Goal: Transaction & Acquisition: Obtain resource

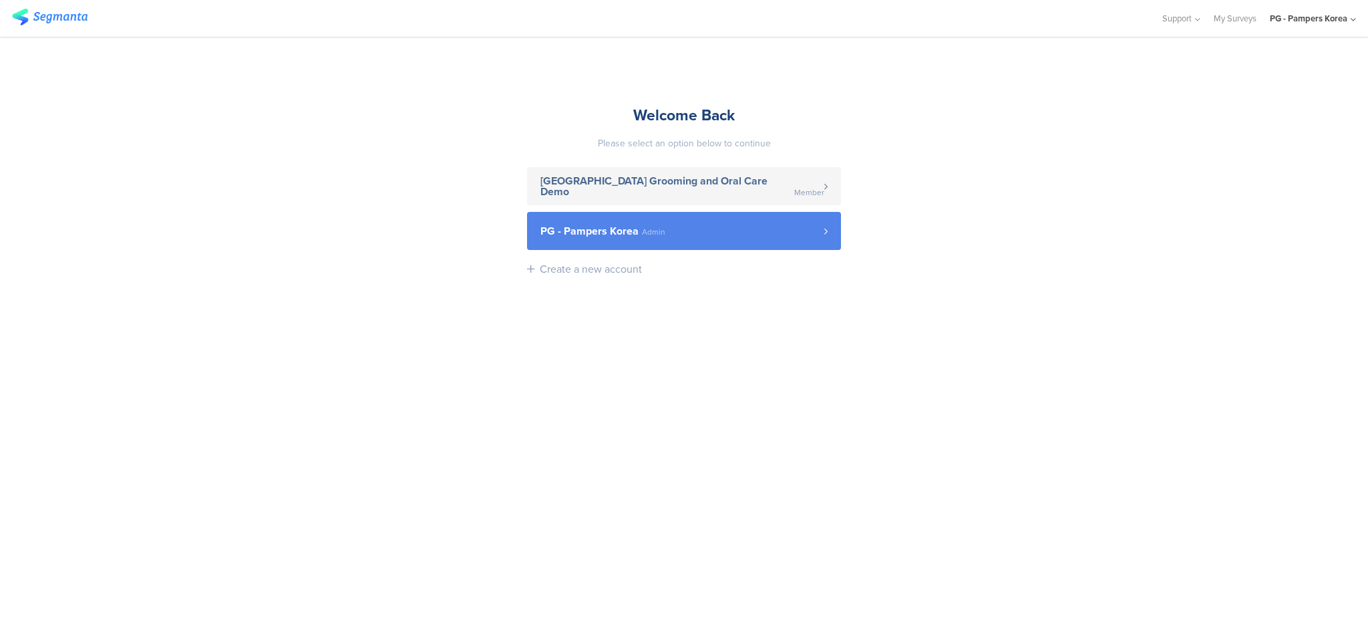
click at [685, 218] on link "PG - Pampers Korea Admin" at bounding box center [684, 231] width 314 height 38
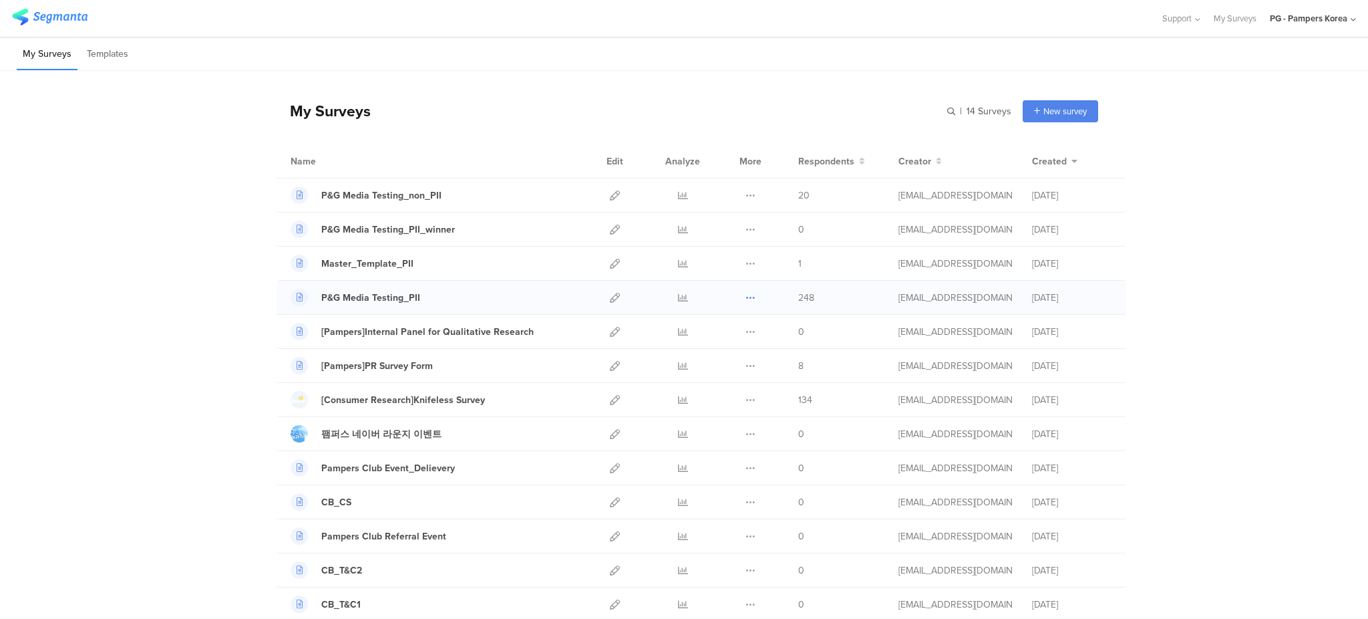
click at [748, 296] on icon at bounding box center [750, 298] width 10 height 10
click at [740, 349] on link "Export" at bounding box center [723, 355] width 73 height 24
click at [745, 194] on icon at bounding box center [750, 195] width 10 height 10
click at [678, 189] on link at bounding box center [683, 194] width 10 height 33
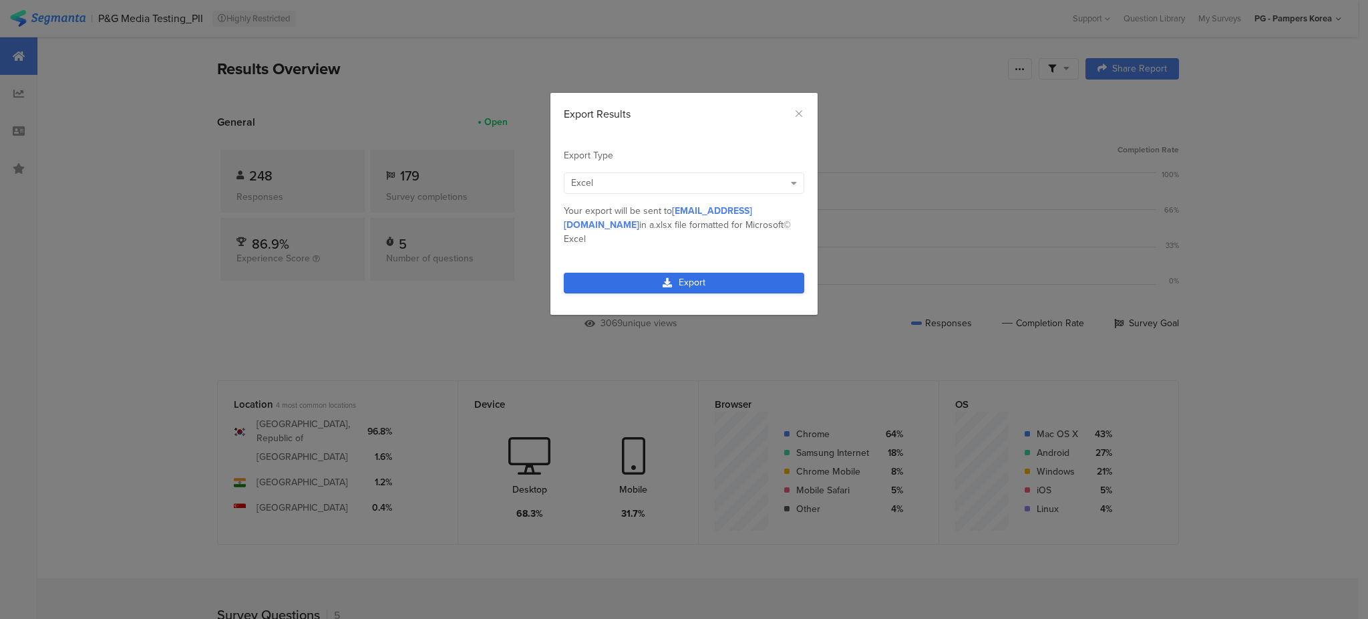
click at [675, 273] on link "Export" at bounding box center [684, 283] width 240 height 21
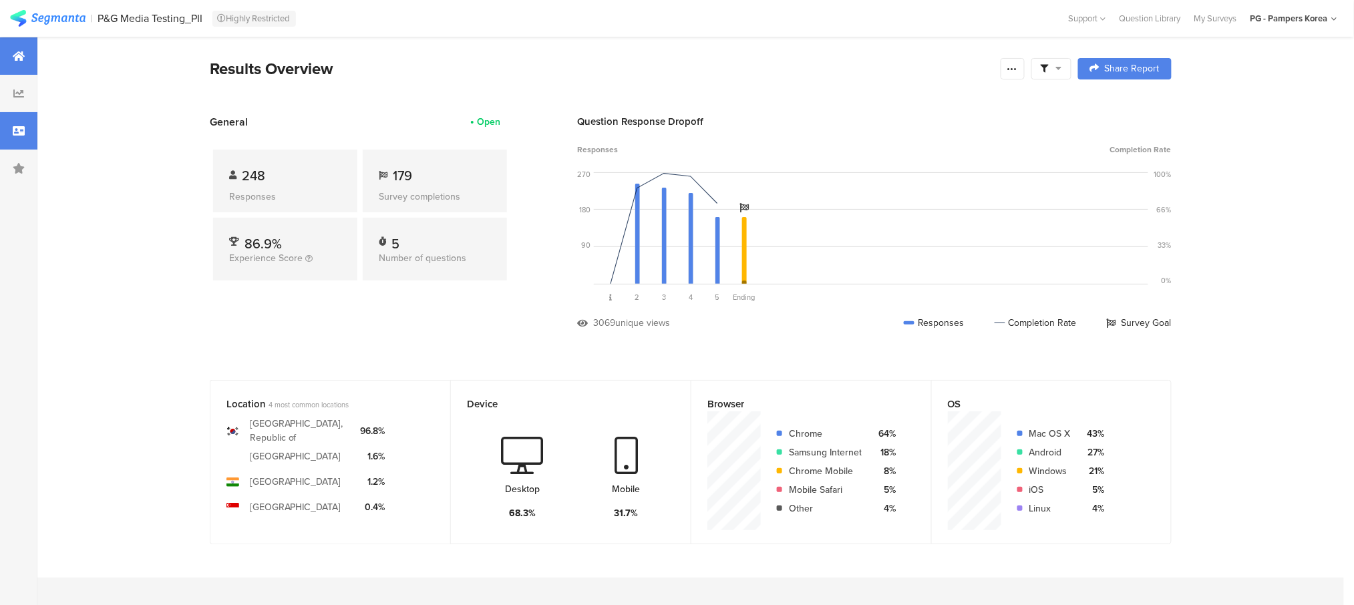
click at [17, 122] on div at bounding box center [18, 130] width 37 height 37
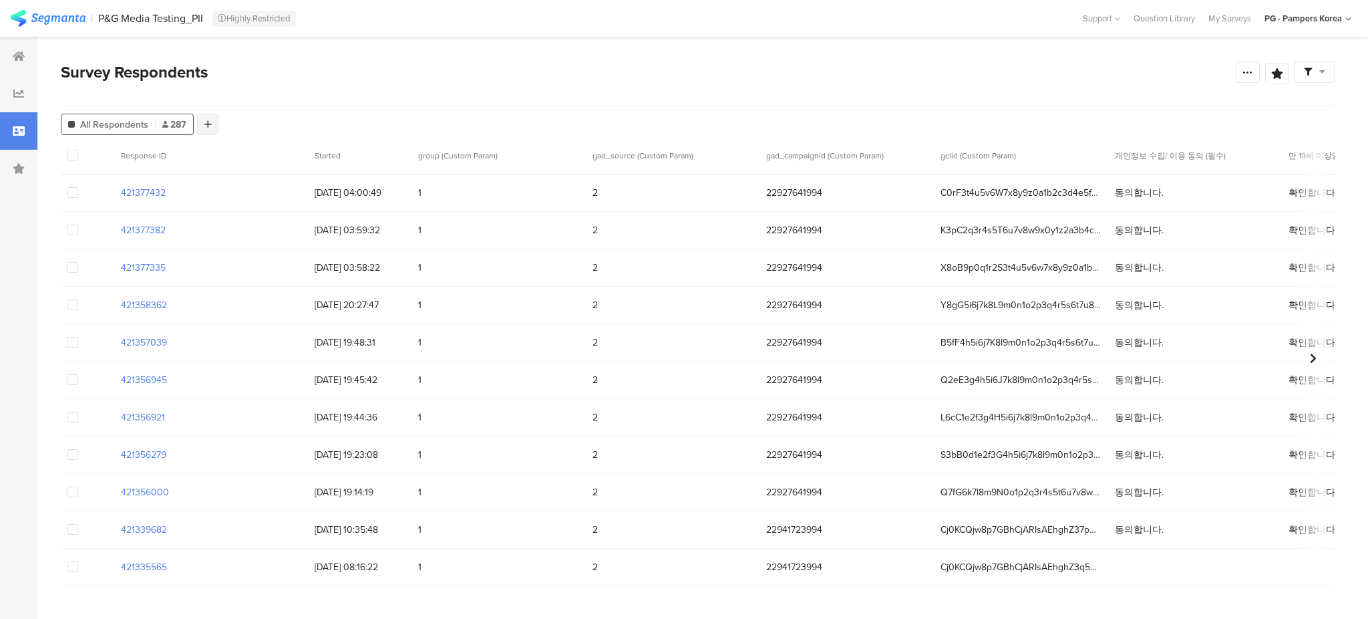
click at [208, 120] on icon at bounding box center [207, 124] width 7 height 9
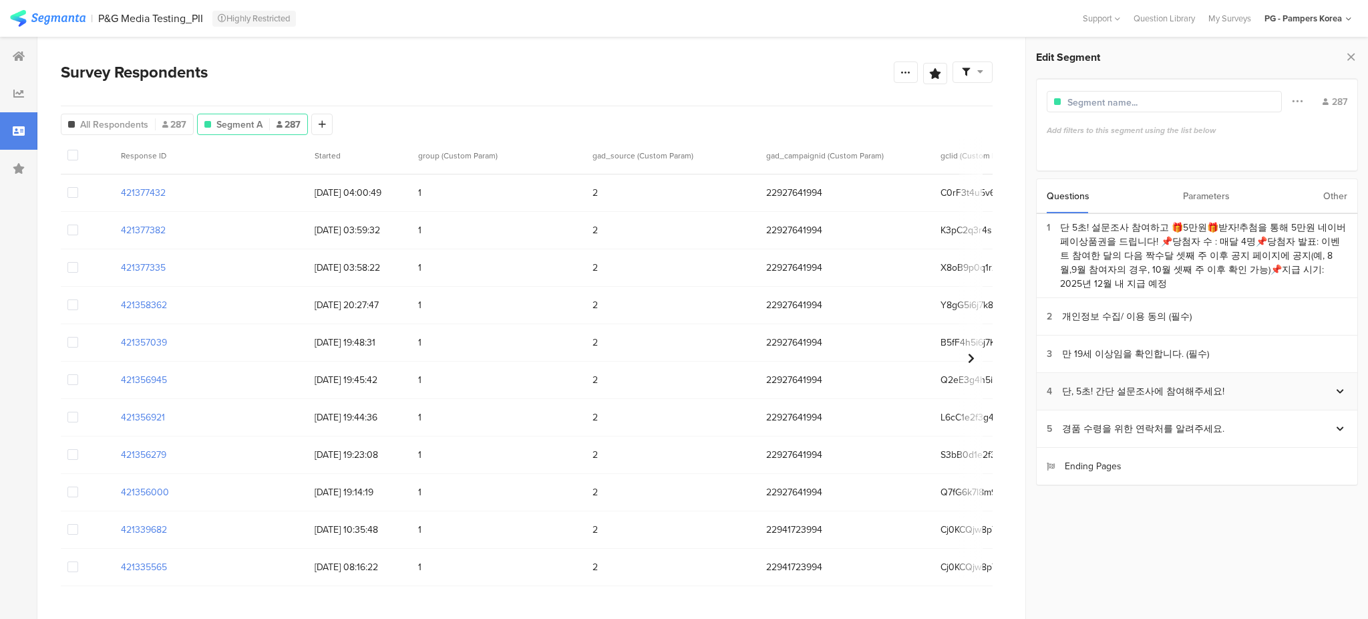
click at [1345, 382] on div at bounding box center [1340, 391] width 14 height 19
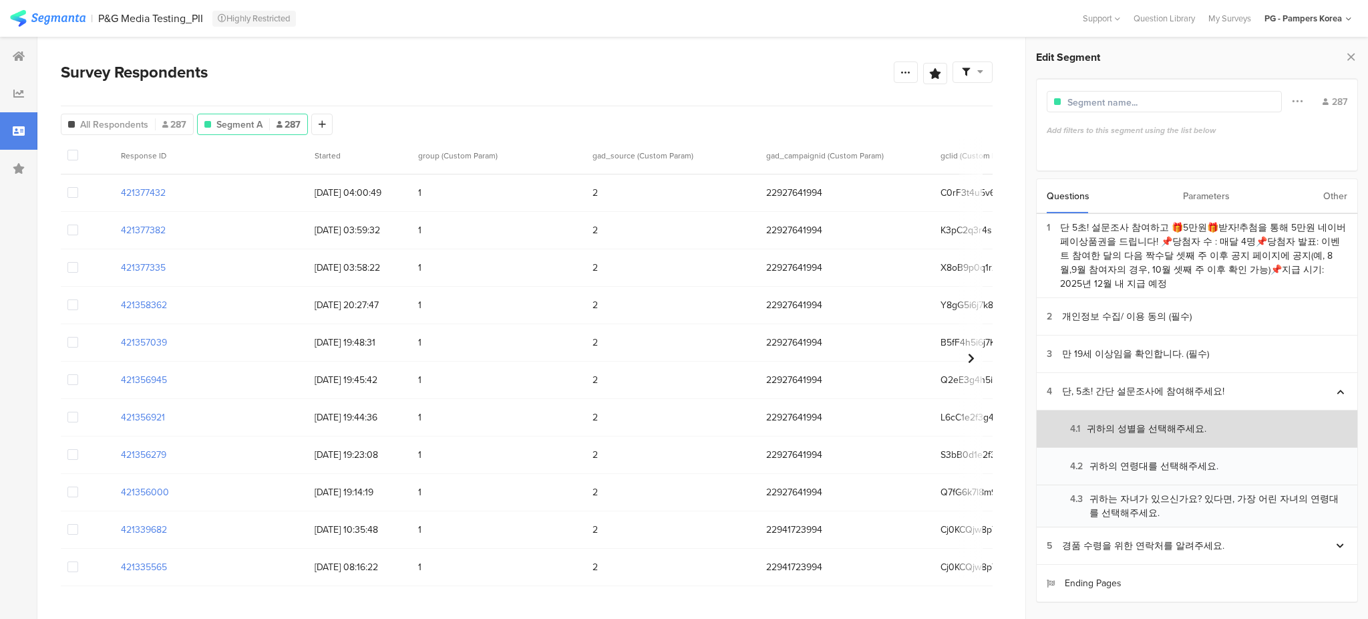
click at [1171, 421] on div "4.1 귀하의 성별을 선택해주세요." at bounding box center [1127, 428] width 160 height 14
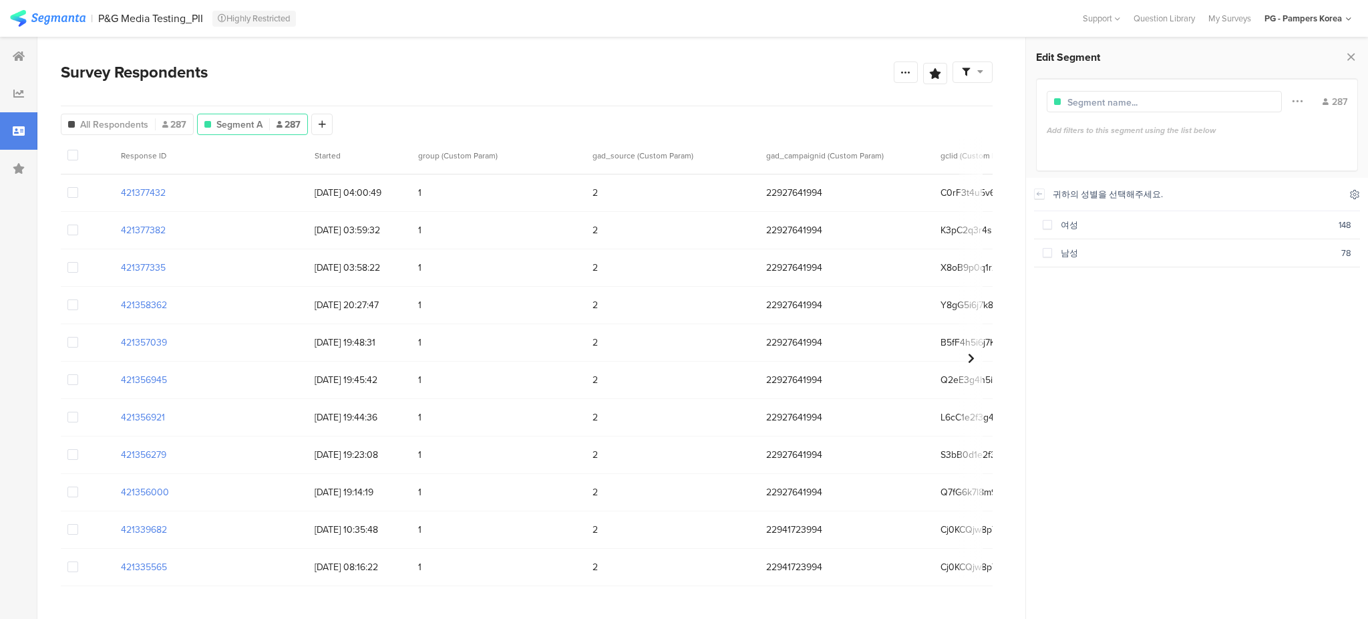
click at [1349, 195] on icon at bounding box center [1354, 194] width 11 height 11
drag, startPoint x: 1323, startPoint y: 353, endPoint x: 1316, endPoint y: 338, distance: 16.4
click at [1323, 352] on div "귀하의 성별을 선택해주세요. 여성 148 남성 78" at bounding box center [1197, 394] width 326 height 433
click at [1041, 196] on icon at bounding box center [1039, 193] width 9 height 11
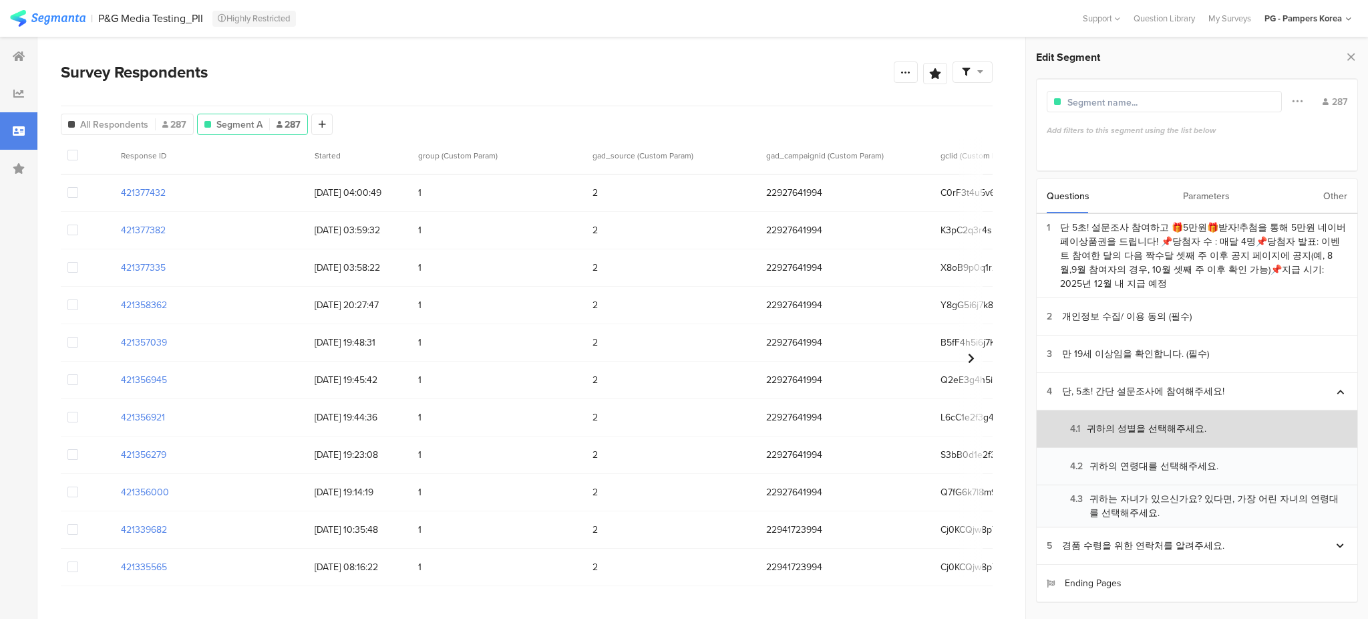
click at [1158, 421] on div "4.1 귀하의 성별을 선택해주세요." at bounding box center [1127, 428] width 160 height 14
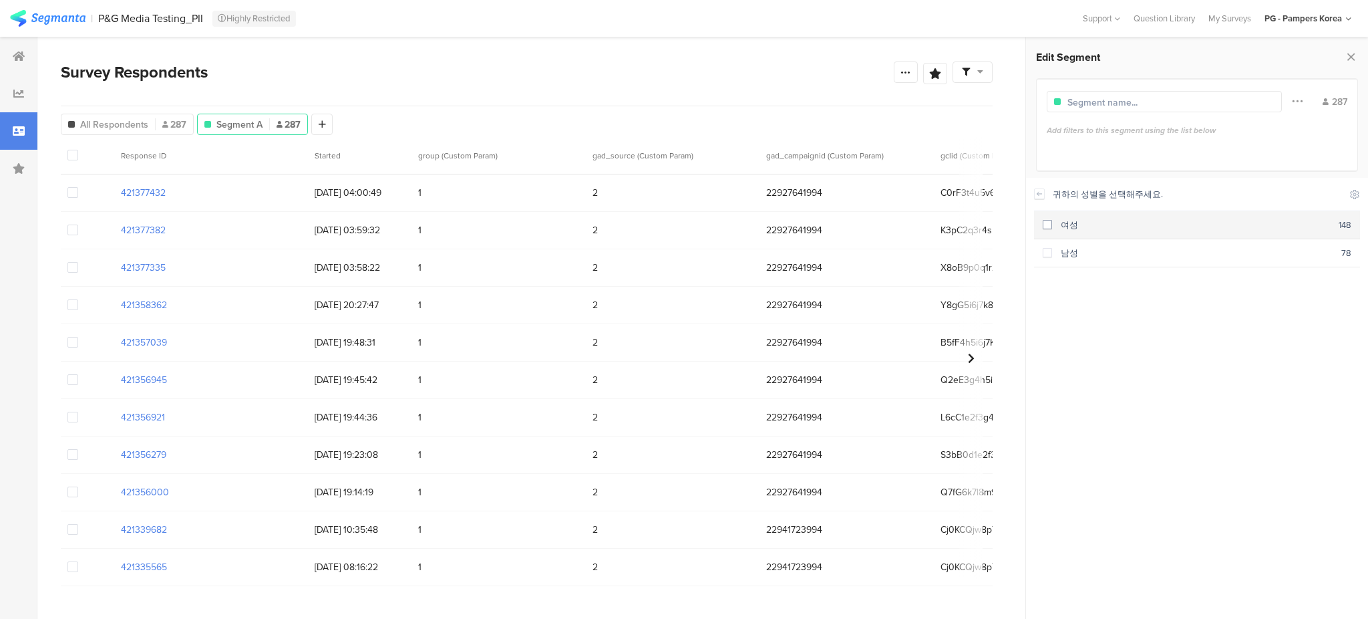
click at [1052, 228] on div "여성" at bounding box center [1195, 224] width 287 height 13
click at [1050, 254] on span at bounding box center [1047, 252] width 9 height 9
click at [1042, 192] on icon at bounding box center [1039, 193] width 9 height 11
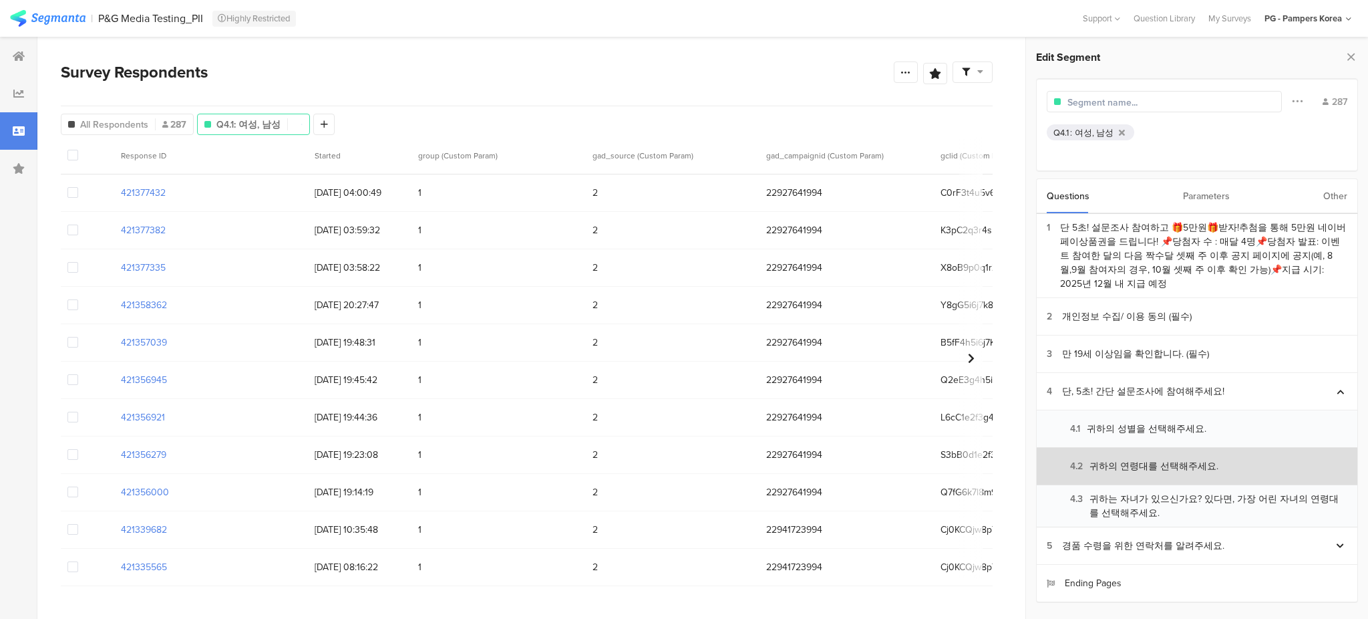
click at [1128, 459] on div "4.2 귀하의 연령대를 선택해주세요." at bounding box center [1133, 466] width 172 height 14
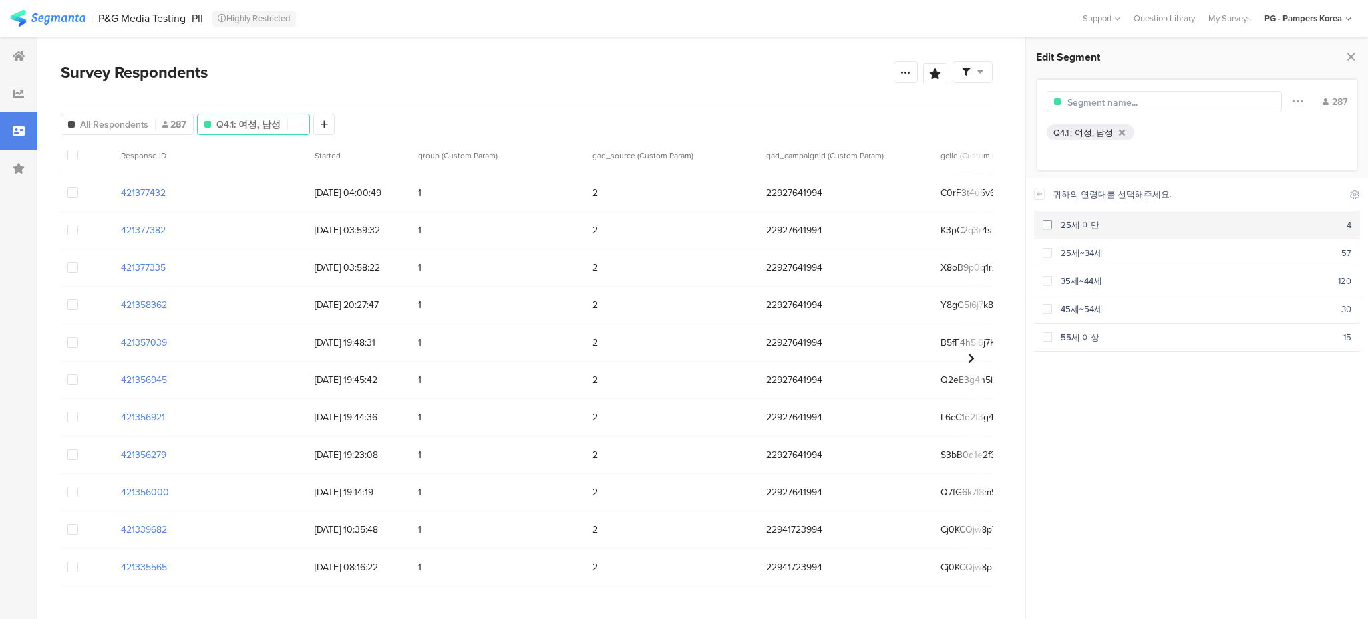
click at [1047, 234] on section "25세 미만 4" at bounding box center [1197, 225] width 326 height 28
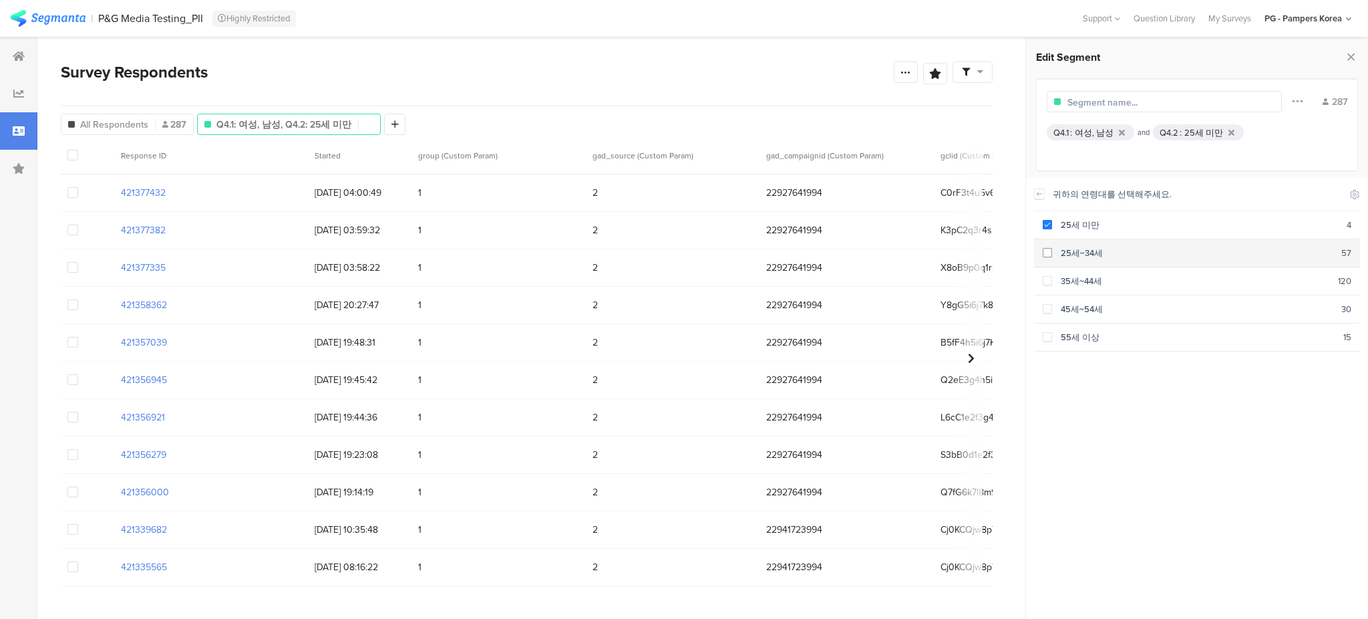
click at [1049, 256] on span at bounding box center [1047, 252] width 9 height 9
click at [1050, 274] on label at bounding box center [1047, 281] width 9 height 14
click at [1048, 308] on span at bounding box center [1047, 308] width 9 height 9
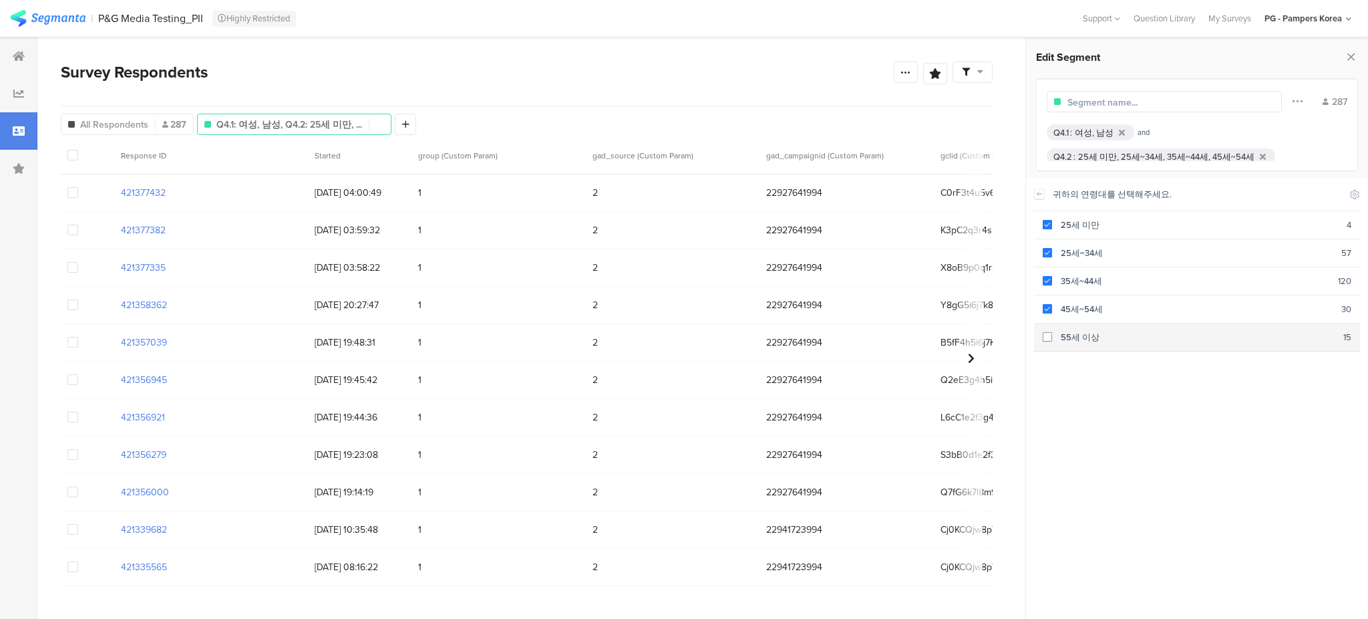
click at [1049, 336] on span at bounding box center [1047, 336] width 9 height 9
click at [1037, 193] on icon at bounding box center [1039, 193] width 5 height 3
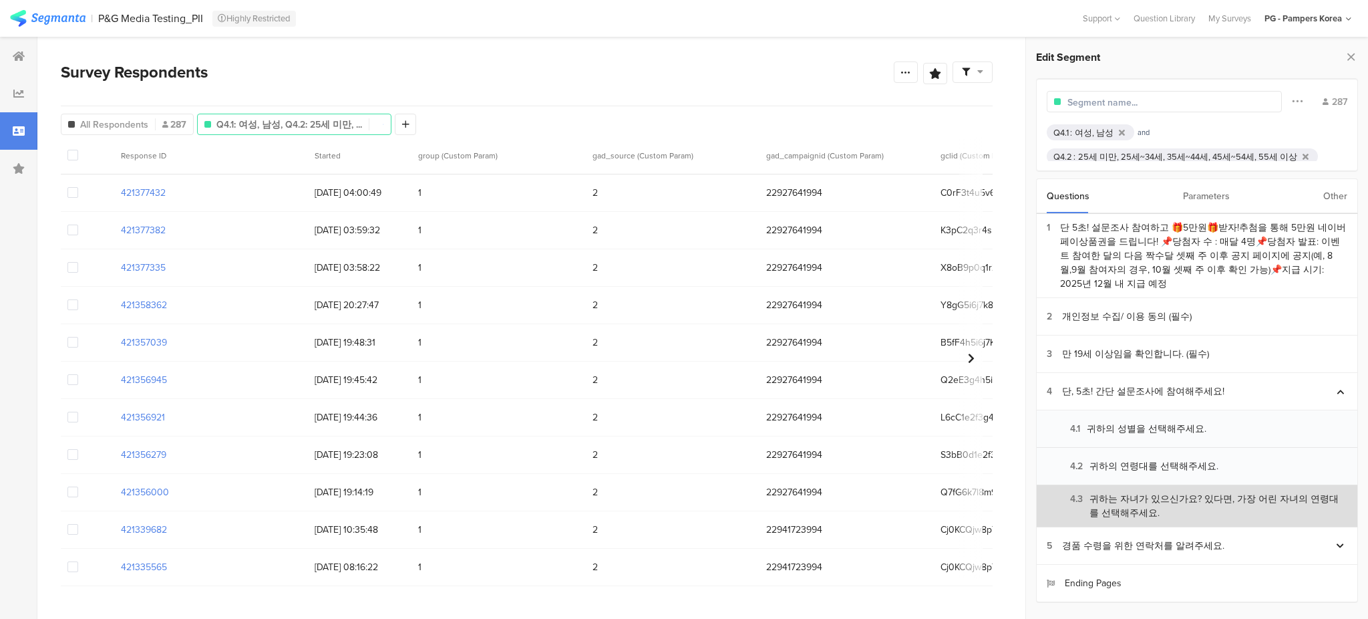
click at [1096, 492] on div "4.3 귀하는 자녀가 있으신가요? 있다면, 가장 어린 자녀의 연령대를 선택해주세요." at bounding box center [1197, 506] width 301 height 28
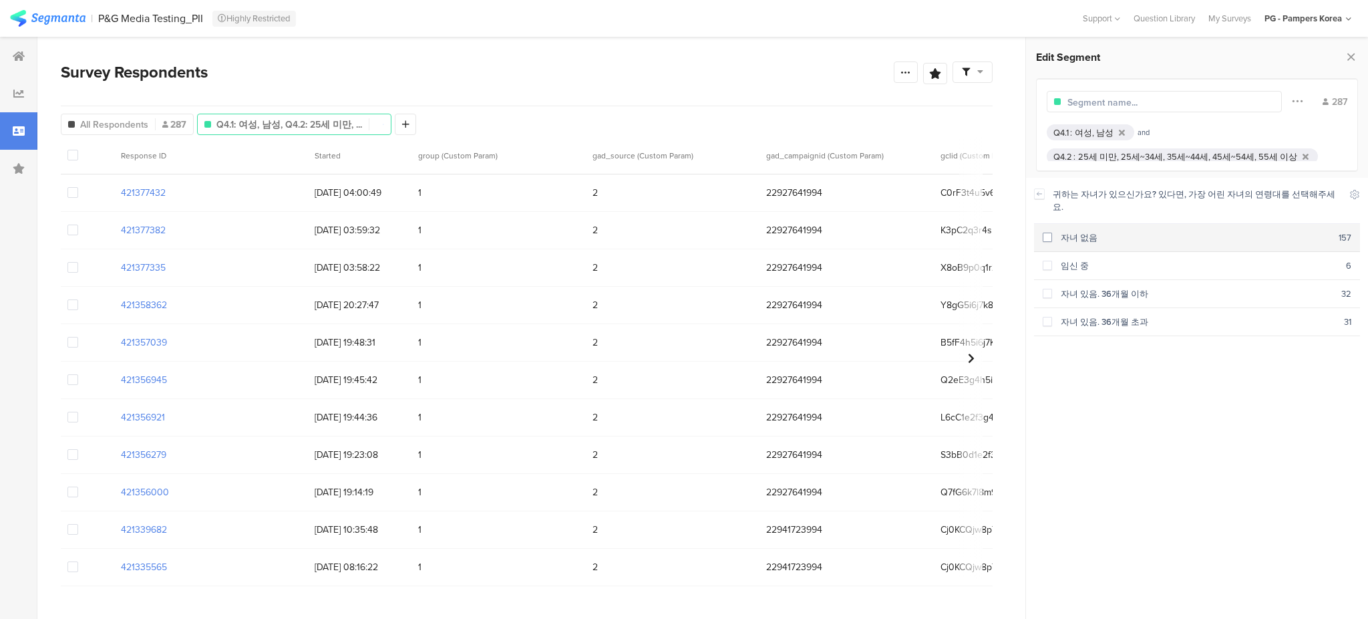
click at [1044, 232] on span at bounding box center [1047, 236] width 9 height 9
click at [1048, 259] on label at bounding box center [1047, 266] width 9 height 14
click at [1049, 280] on section "자녀 있음. 36개월 이하 32" at bounding box center [1197, 294] width 326 height 28
click at [1049, 317] on span at bounding box center [1047, 321] width 9 height 9
click at [1037, 196] on icon at bounding box center [1039, 193] width 9 height 11
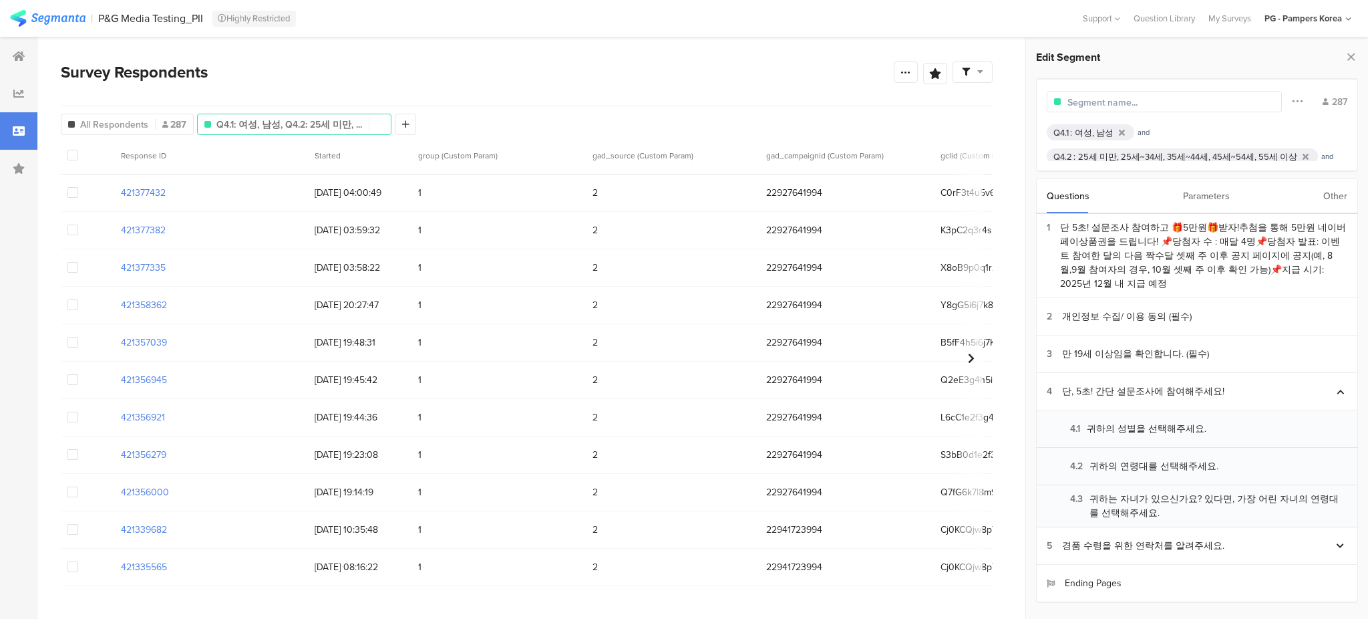
click at [1200, 198] on div "Parameters" at bounding box center [1206, 196] width 47 height 34
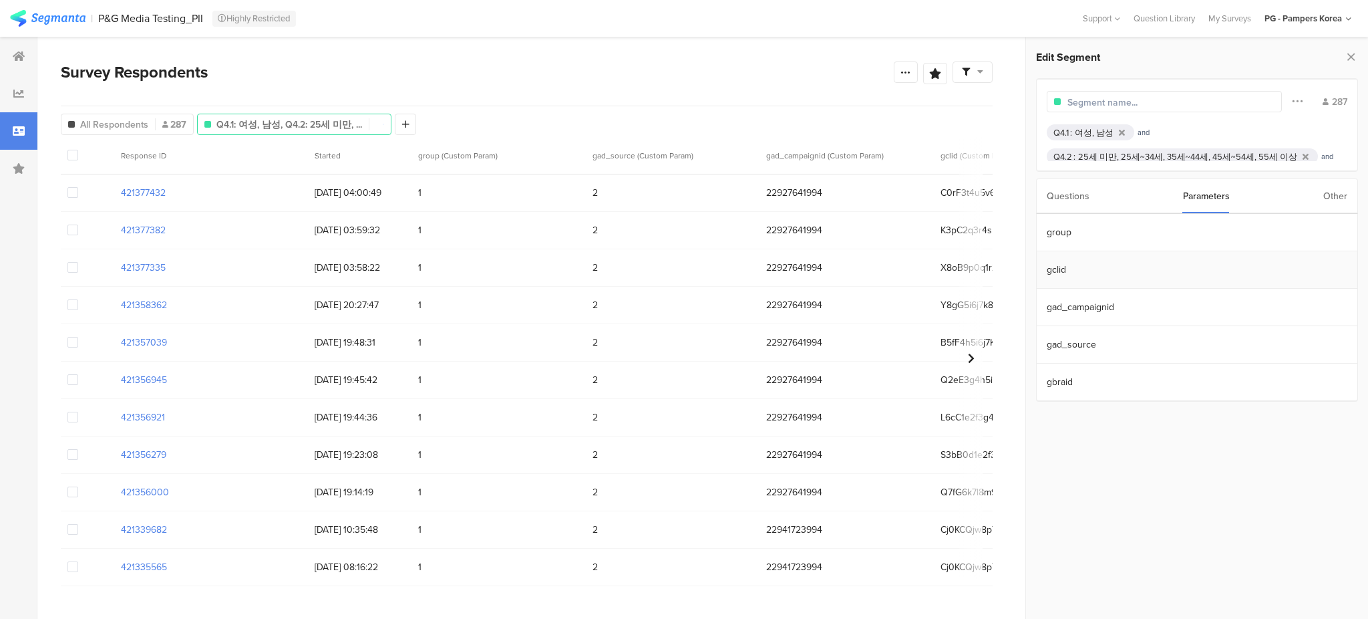
click at [1181, 271] on section "gclid" at bounding box center [1197, 269] width 321 height 37
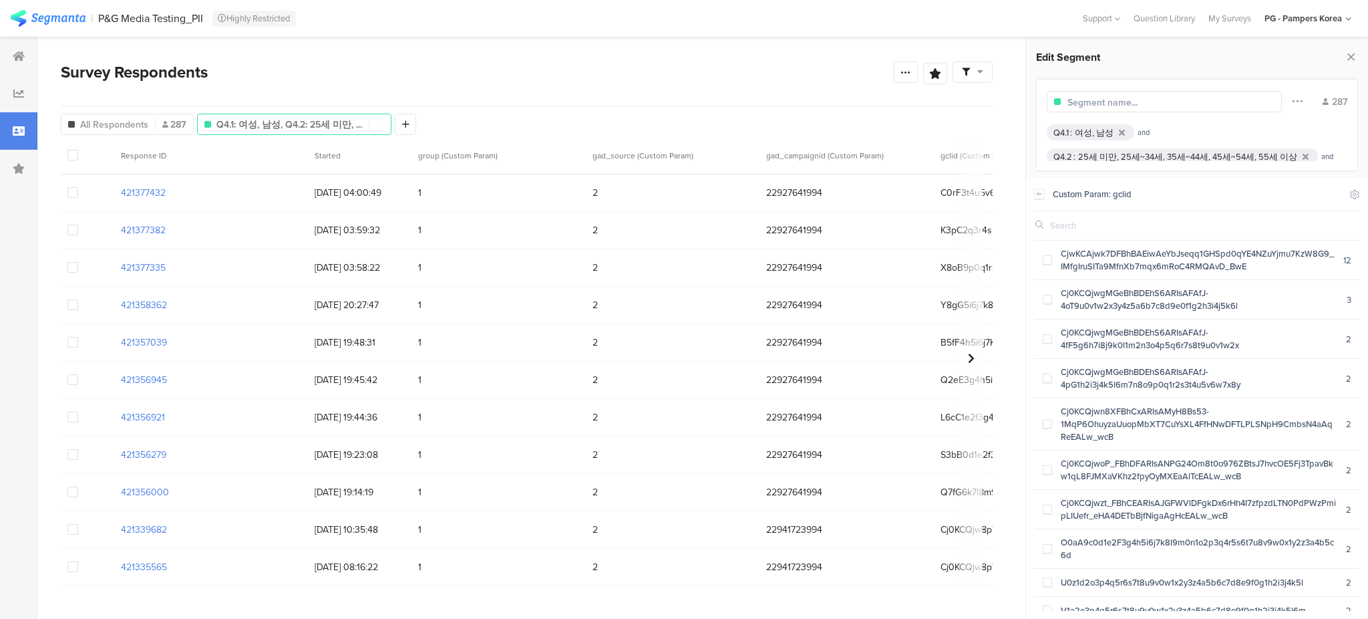
click at [1313, 199] on div "Custom Param: gclid" at bounding box center [1197, 194] width 289 height 13
click at [1039, 195] on icon at bounding box center [1039, 193] width 9 height 11
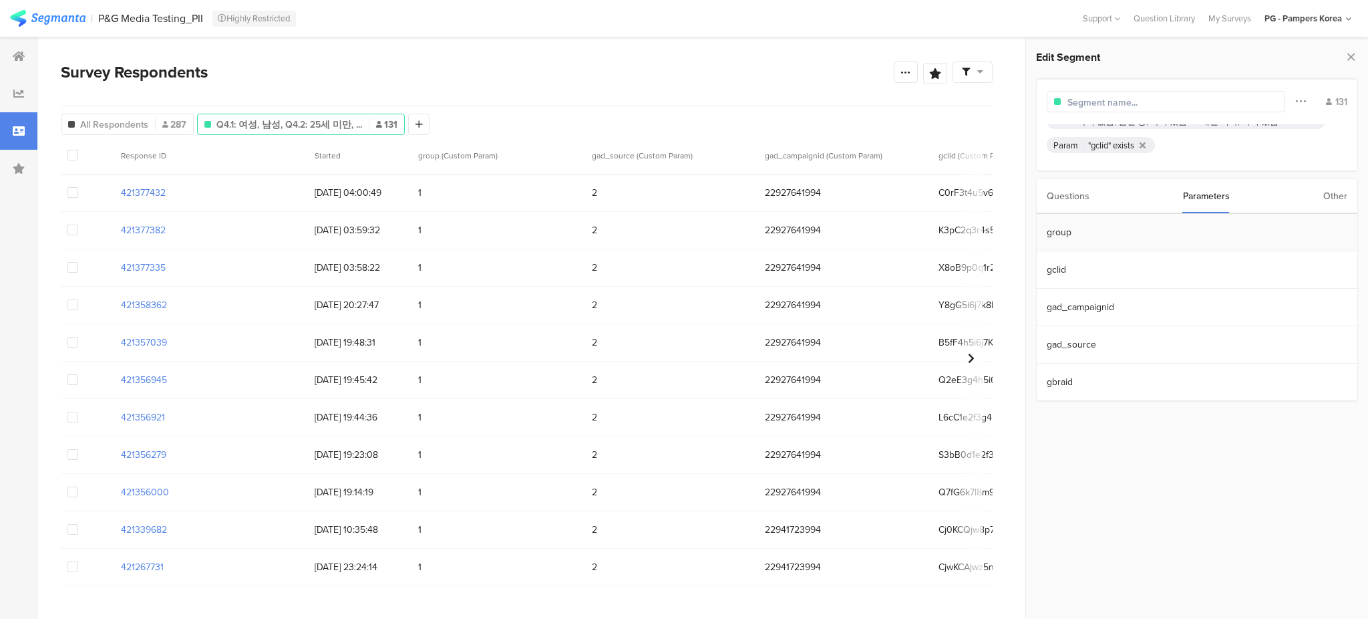
click at [1112, 234] on section "group" at bounding box center [1197, 232] width 321 height 37
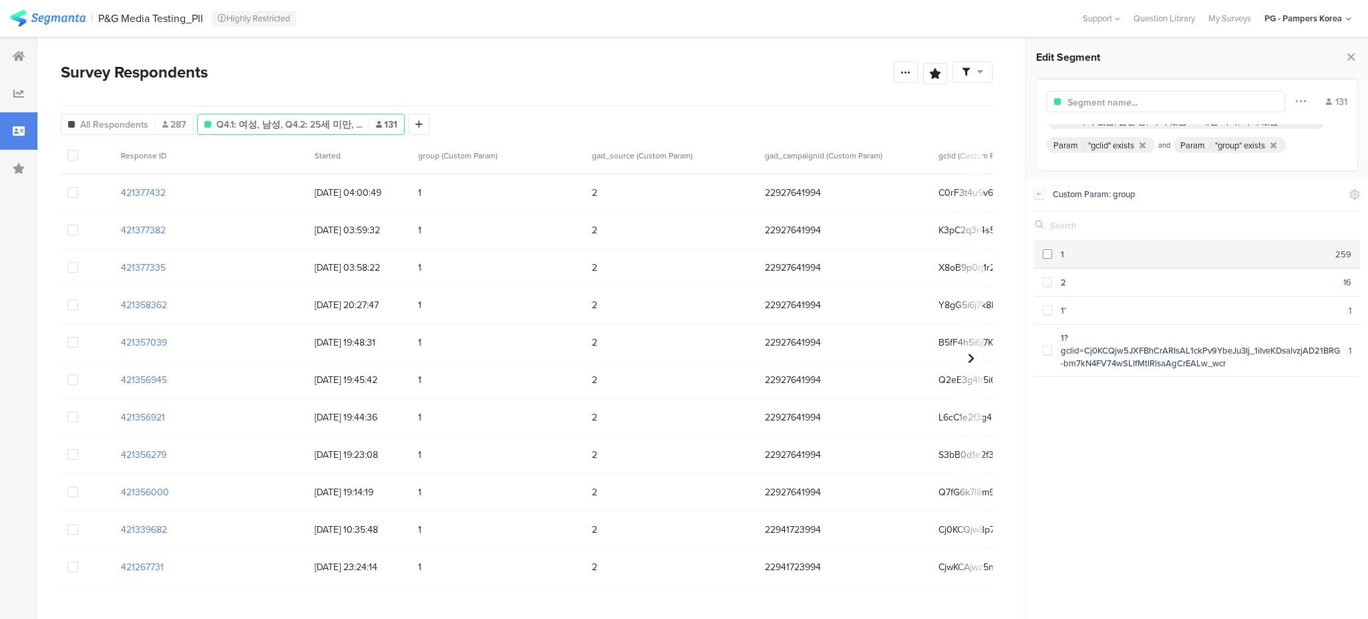
click at [1051, 252] on span at bounding box center [1047, 253] width 9 height 9
click at [1039, 191] on icon at bounding box center [1039, 193] width 9 height 11
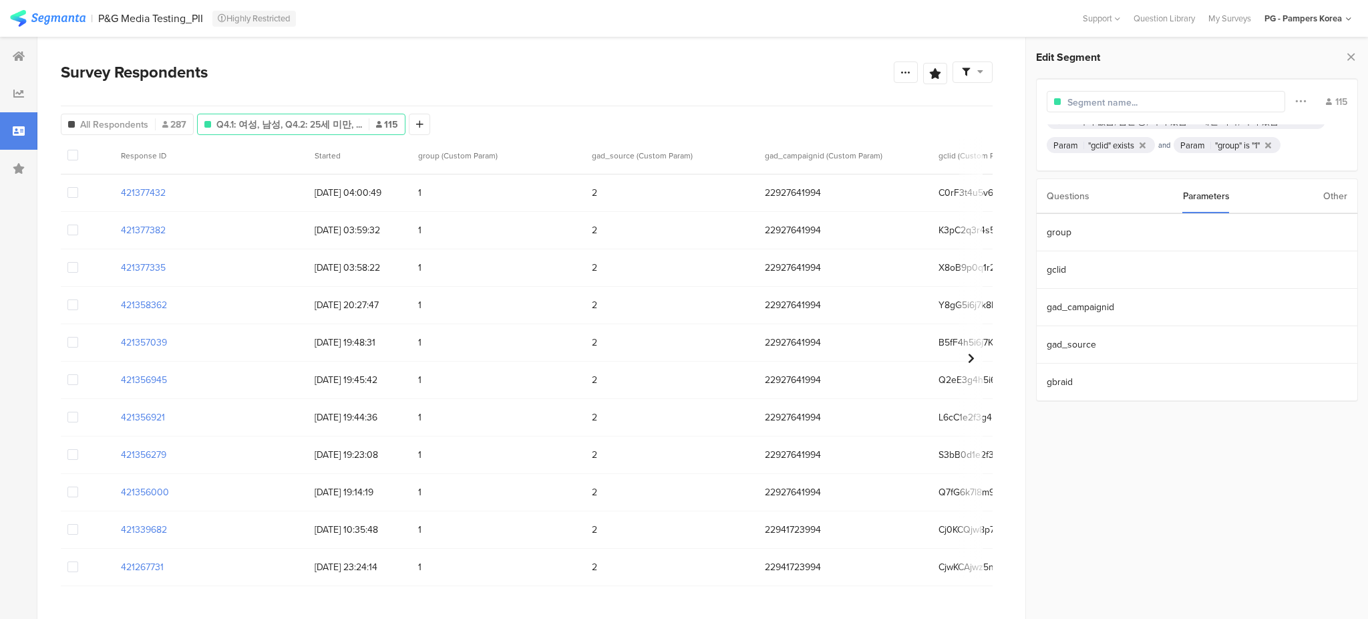
click at [1067, 200] on div "Questions" at bounding box center [1068, 196] width 43 height 34
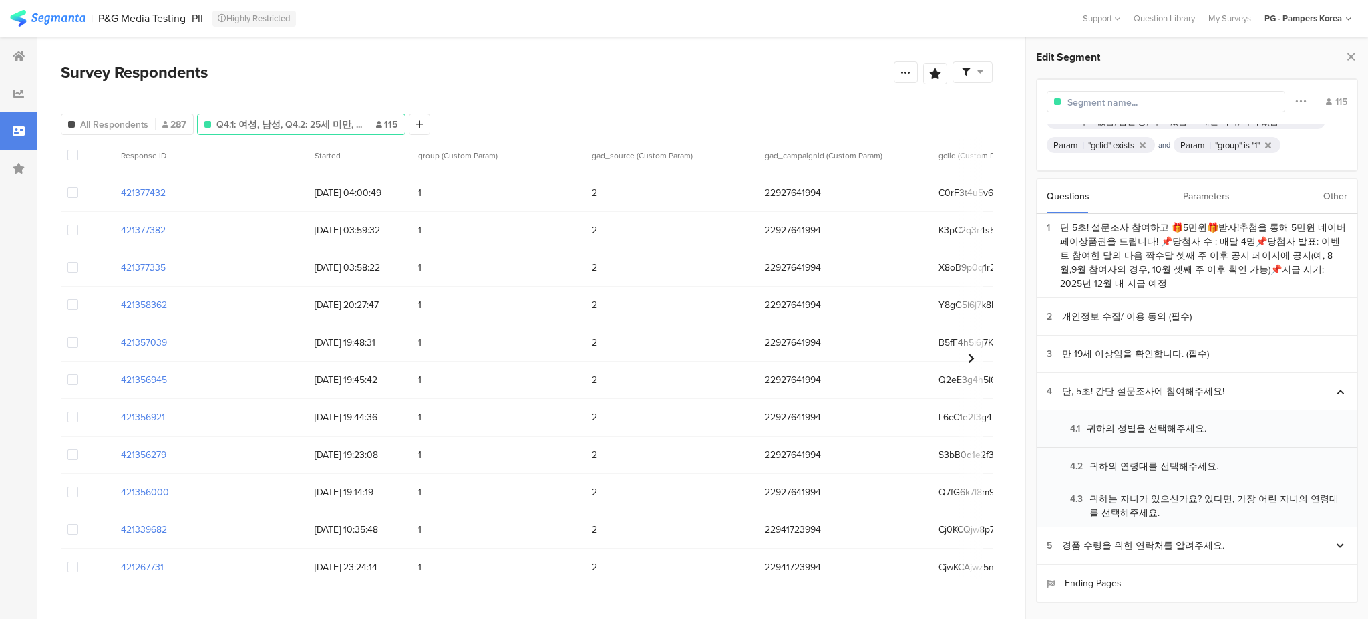
click at [1206, 182] on div "Parameters" at bounding box center [1206, 196] width 47 height 34
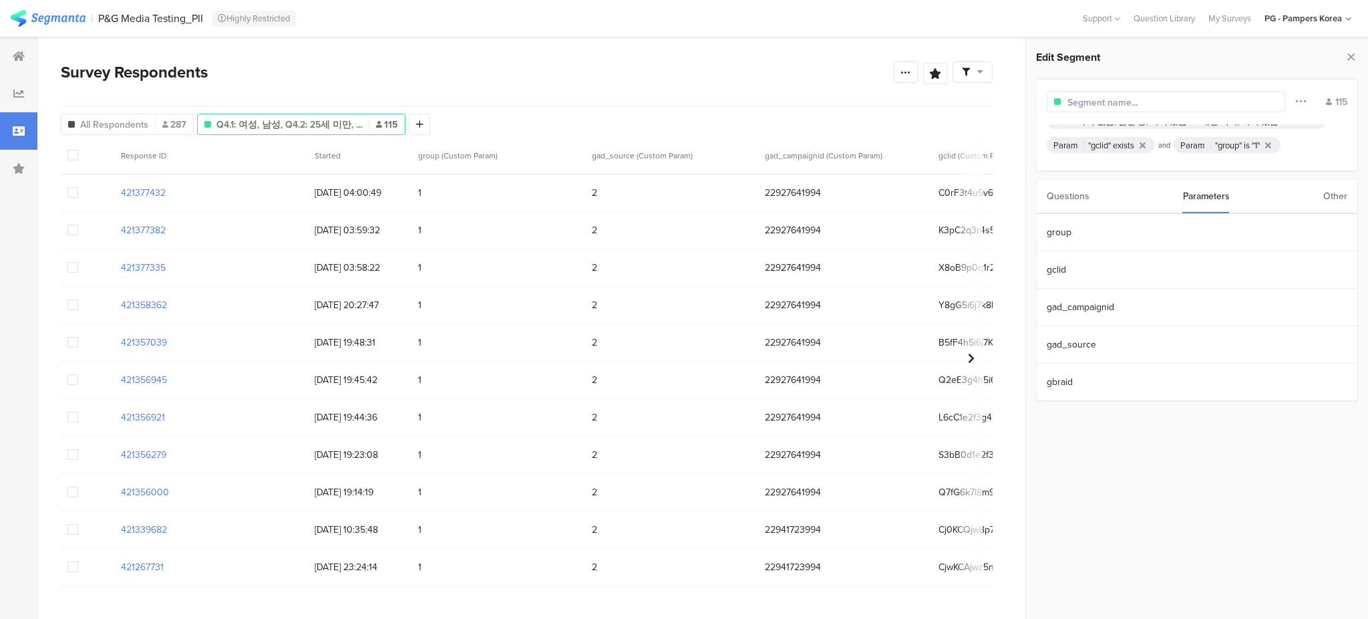
click at [1327, 192] on div "Other" at bounding box center [1335, 196] width 24 height 34
click at [1141, 374] on section "Country" at bounding box center [1197, 381] width 321 height 37
click at [1102, 144] on div "any" at bounding box center [1099, 145] width 13 height 13
click at [1114, 142] on icon at bounding box center [1115, 145] width 6 height 9
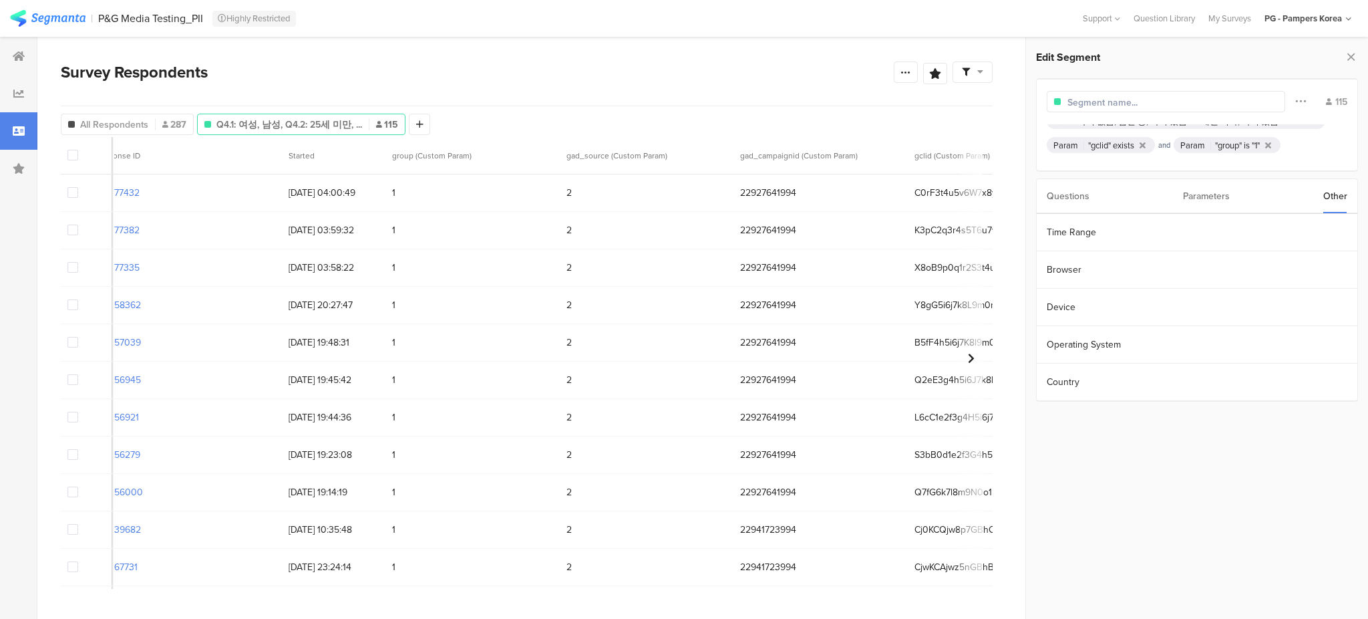
scroll to position [0, 0]
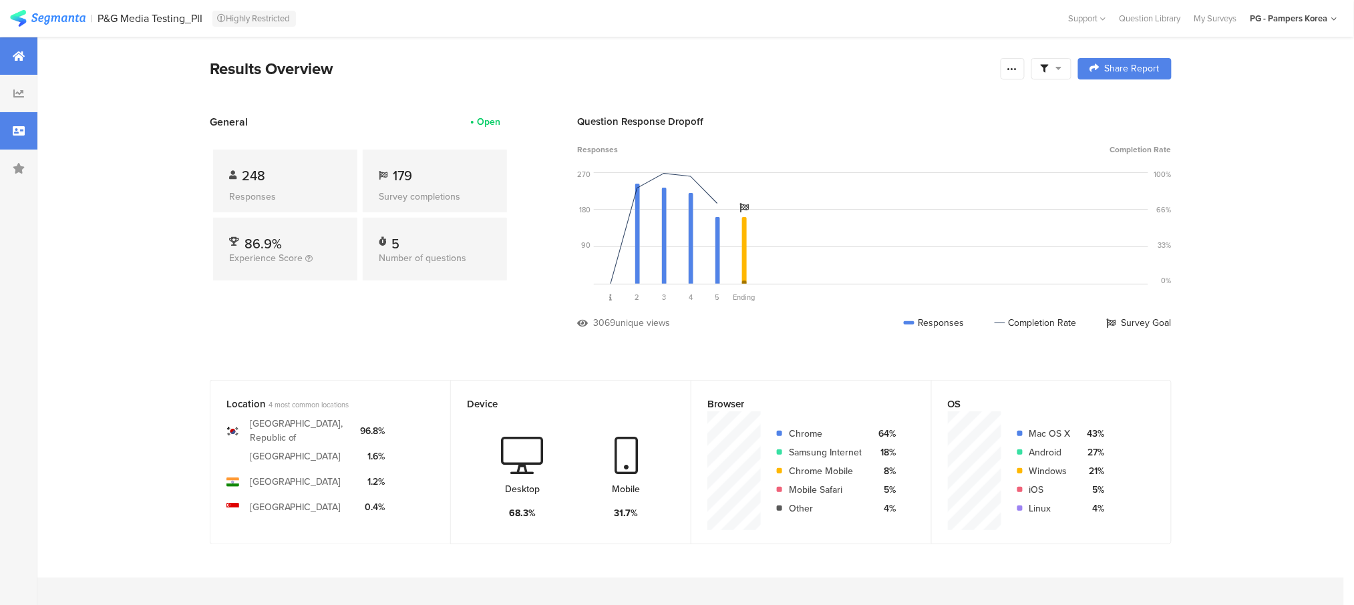
click at [17, 128] on icon at bounding box center [19, 131] width 12 height 11
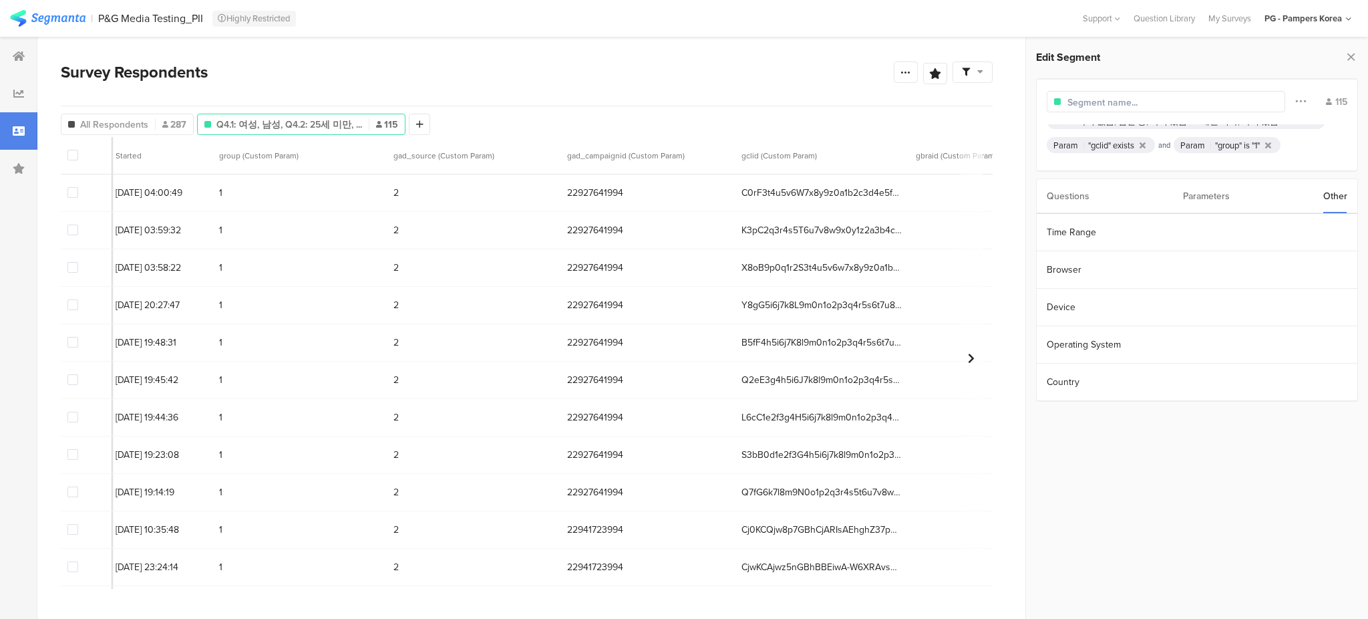
scroll to position [0, 198]
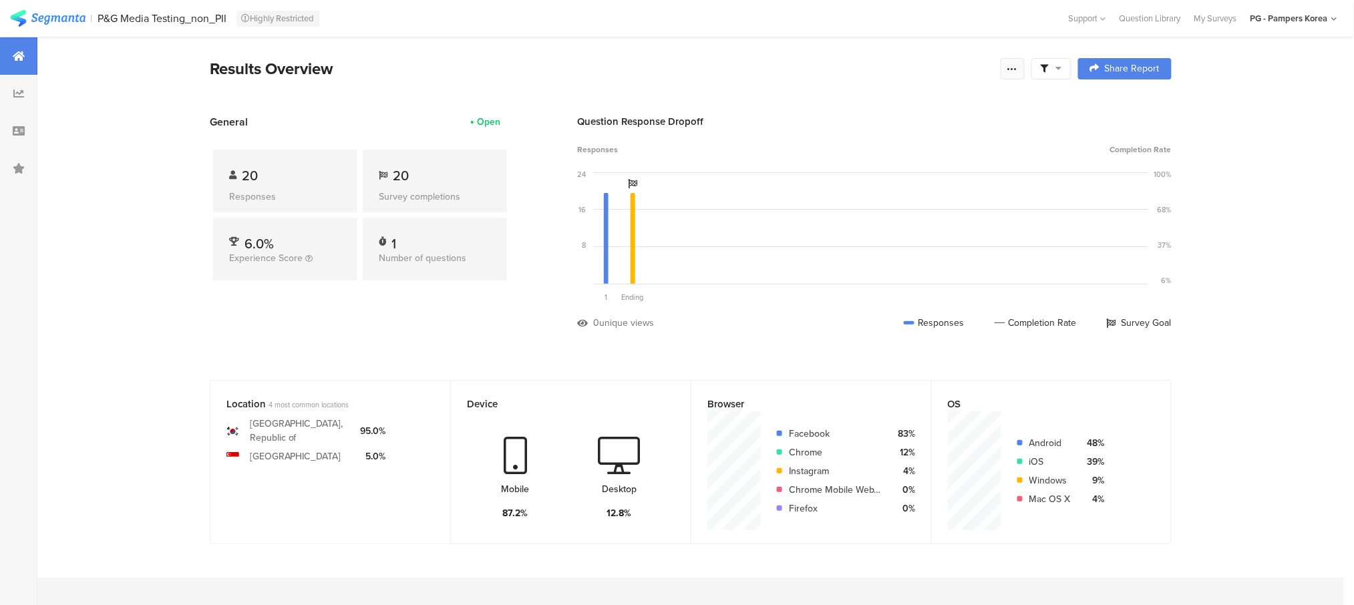
click at [1018, 65] on icon at bounding box center [1012, 68] width 11 height 11
click at [910, 201] on div "Export Results" at bounding box center [925, 203] width 214 height 13
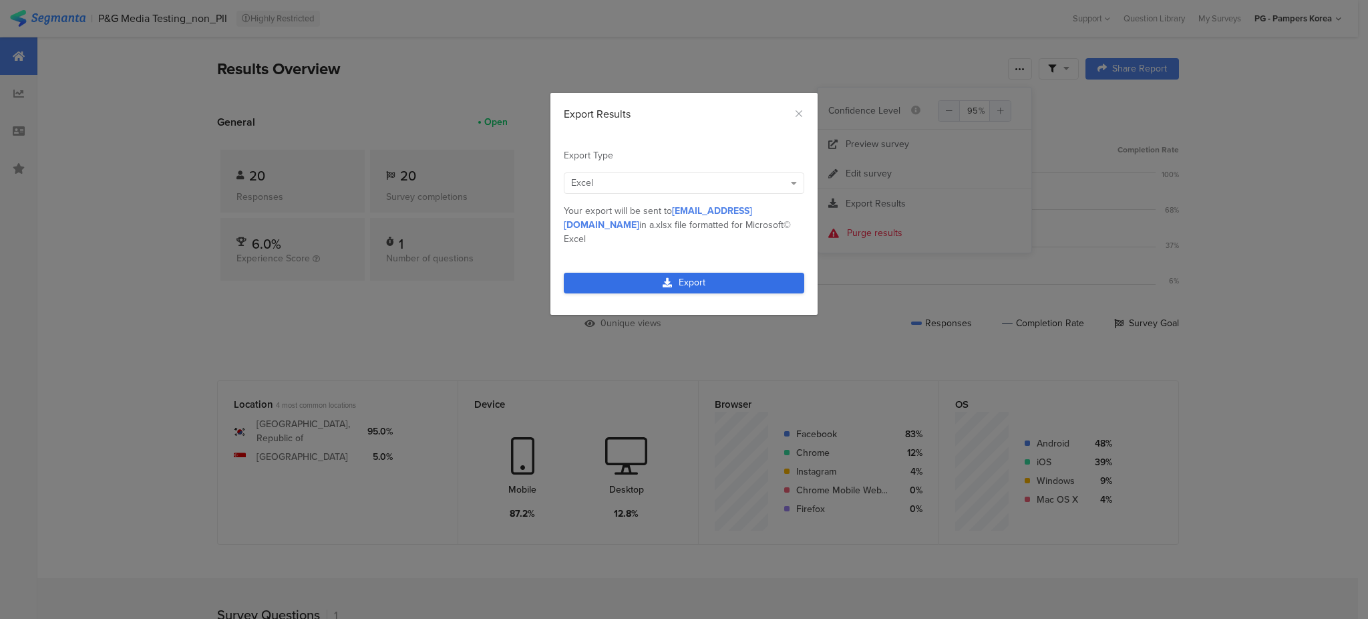
click at [717, 273] on link "Export" at bounding box center [684, 283] width 240 height 21
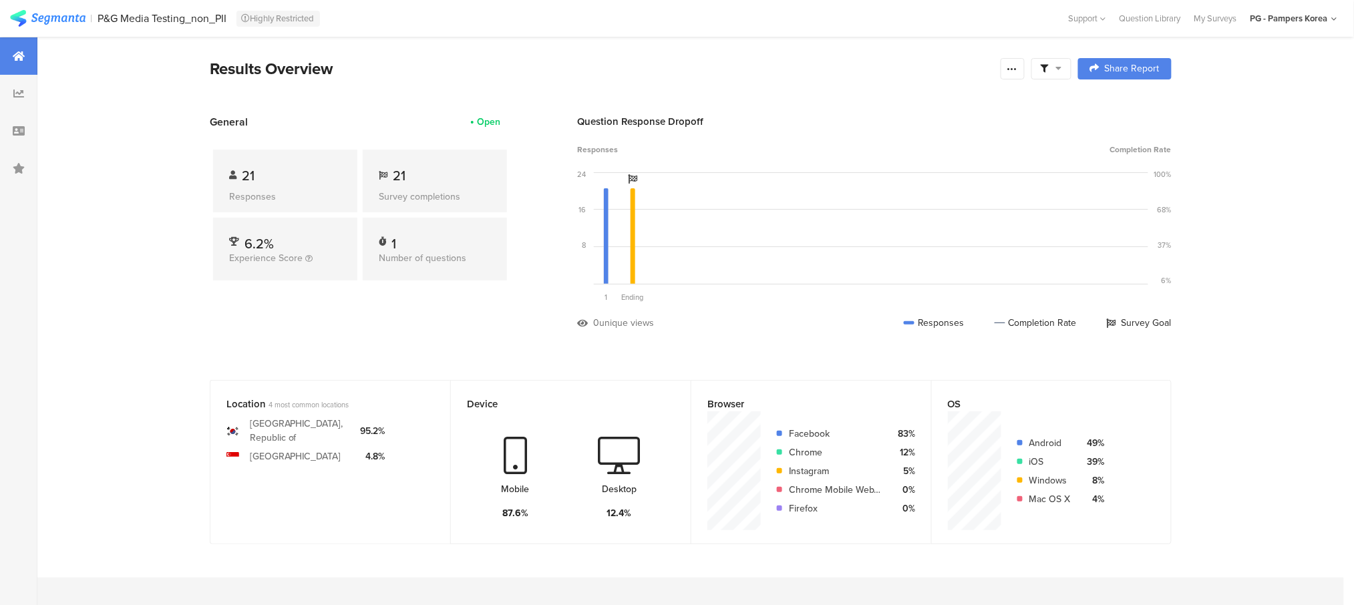
click at [124, 202] on section "Results Overview Confidence Level 95 % Preview survey Edit survey Export Result…" at bounding box center [690, 456] width 1307 height 838
click at [1018, 71] on icon at bounding box center [1012, 68] width 11 height 11
click at [913, 200] on div "Export Results" at bounding box center [925, 203] width 214 height 13
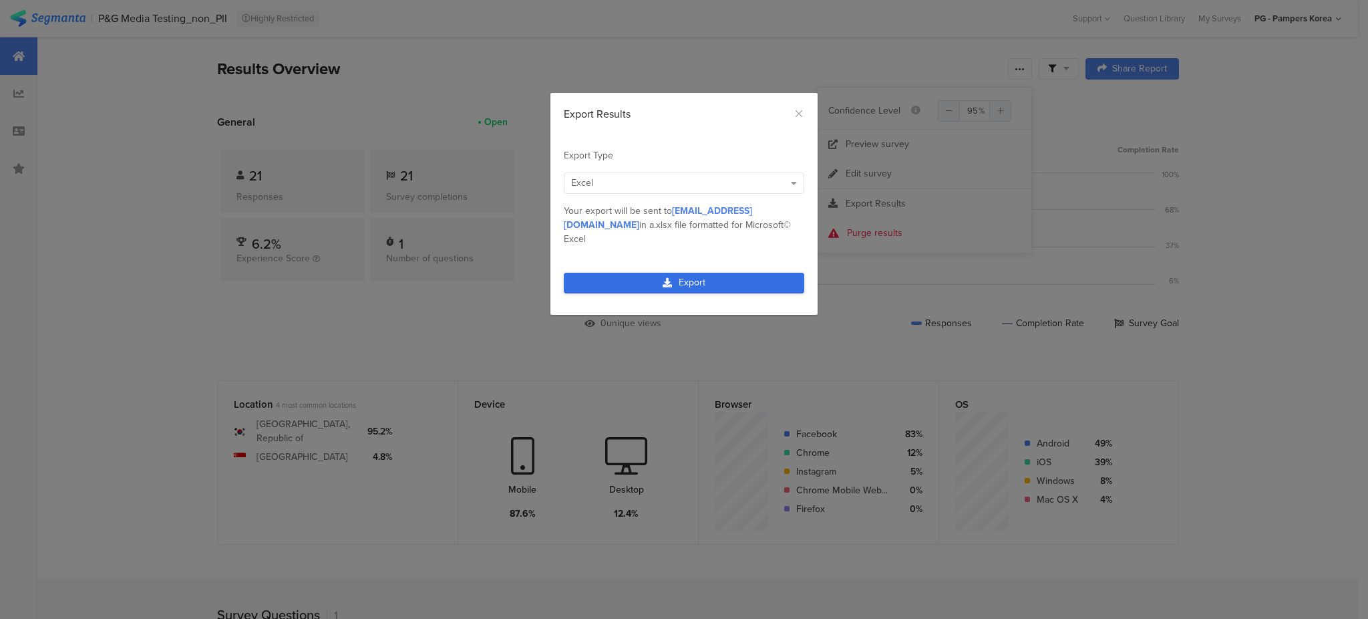
click at [771, 273] on link "Export" at bounding box center [684, 283] width 240 height 21
